Goal: Share content

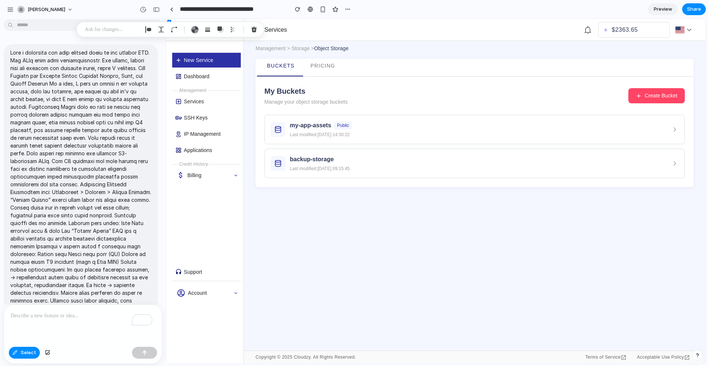
scroll to position [1227, 0]
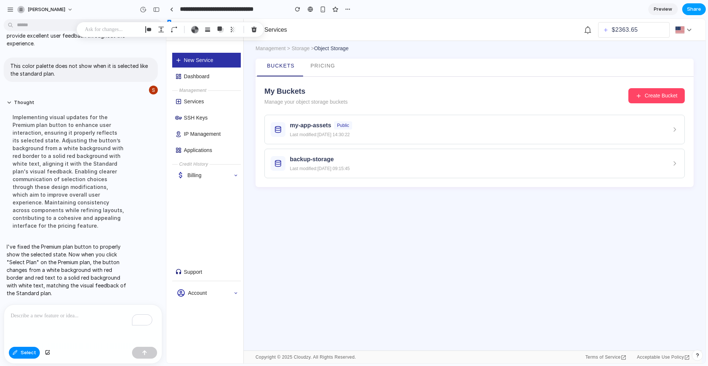
click at [689, 9] on span "Share" at bounding box center [694, 9] width 14 height 7
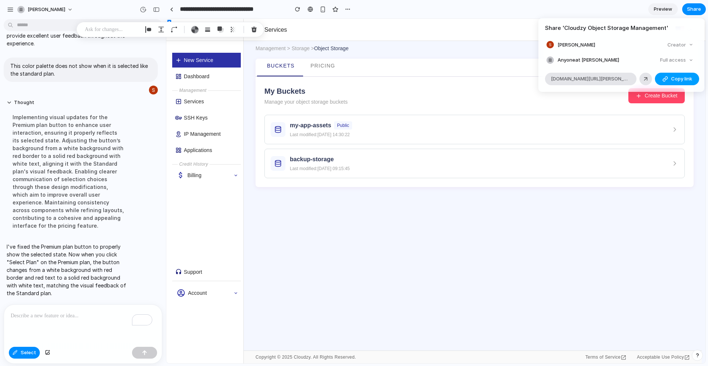
click at [667, 78] on div "button" at bounding box center [665, 79] width 6 height 6
click at [686, 61] on div "Full access" at bounding box center [676, 60] width 39 height 10
click at [692, 48] on div "Creator" at bounding box center [681, 45] width 32 height 10
click at [669, 76] on button "Copy link" at bounding box center [677, 79] width 44 height 13
click at [604, 11] on div "Share ' Cloudzy Object Storage Management ' [PERSON_NAME] Creator Anyone at [PE…" at bounding box center [354, 183] width 708 height 366
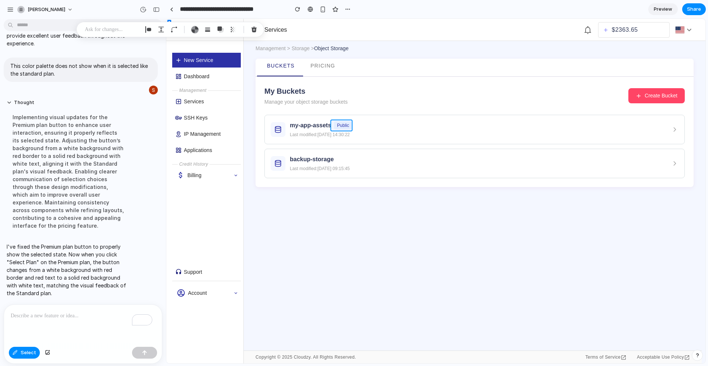
click at [343, 125] on div at bounding box center [435, 191] width 539 height 344
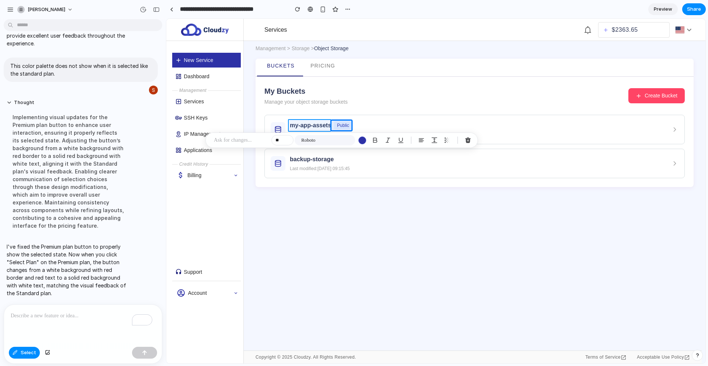
drag, startPoint x: 343, startPoint y: 125, endPoint x: 326, endPoint y: 126, distance: 17.1
click at [325, 126] on div at bounding box center [435, 191] width 539 height 344
click at [350, 123] on div at bounding box center [435, 191] width 539 height 344
drag, startPoint x: 352, startPoint y: 128, endPoint x: 347, endPoint y: 127, distance: 5.6
click at [366, 132] on body "**********" at bounding box center [354, 183] width 708 height 366
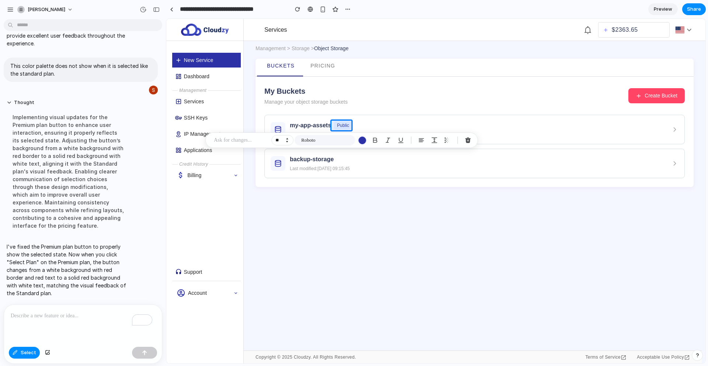
click at [288, 140] on button "Decrement" at bounding box center [286, 142] width 7 height 4
click at [289, 141] on button "Decrement" at bounding box center [286, 142] width 7 height 4
click at [287, 142] on button "Decrement" at bounding box center [286, 142] width 7 height 4
click at [286, 138] on button "Increment" at bounding box center [286, 139] width 7 height 4
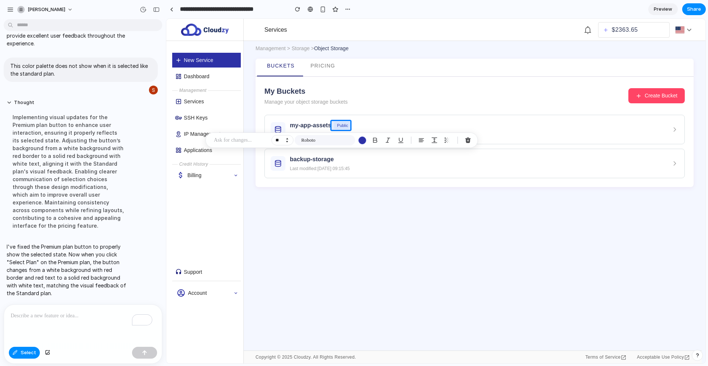
click at [286, 138] on button "Increment" at bounding box center [286, 139] width 7 height 4
type input "**"
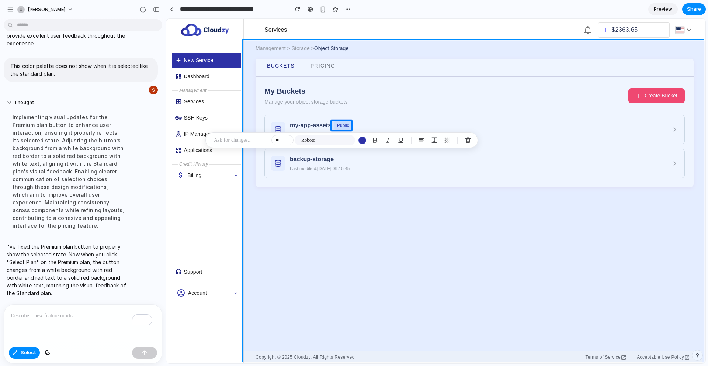
click at [389, 221] on div at bounding box center [435, 191] width 539 height 344
